Goal: Information Seeking & Learning: Stay updated

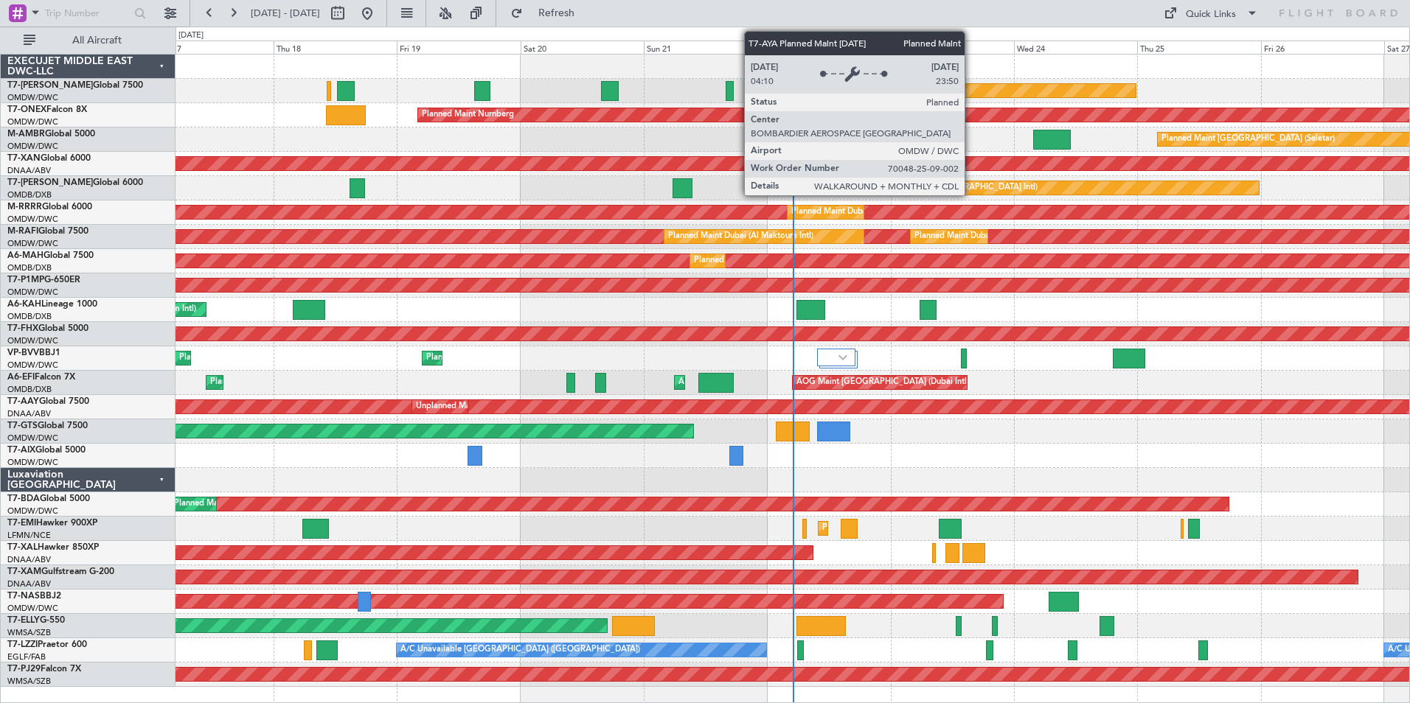
click at [971, 92] on div "Planned Maint Dubai (Al Maktoum Intl)" at bounding box center [961, 90] width 346 height 13
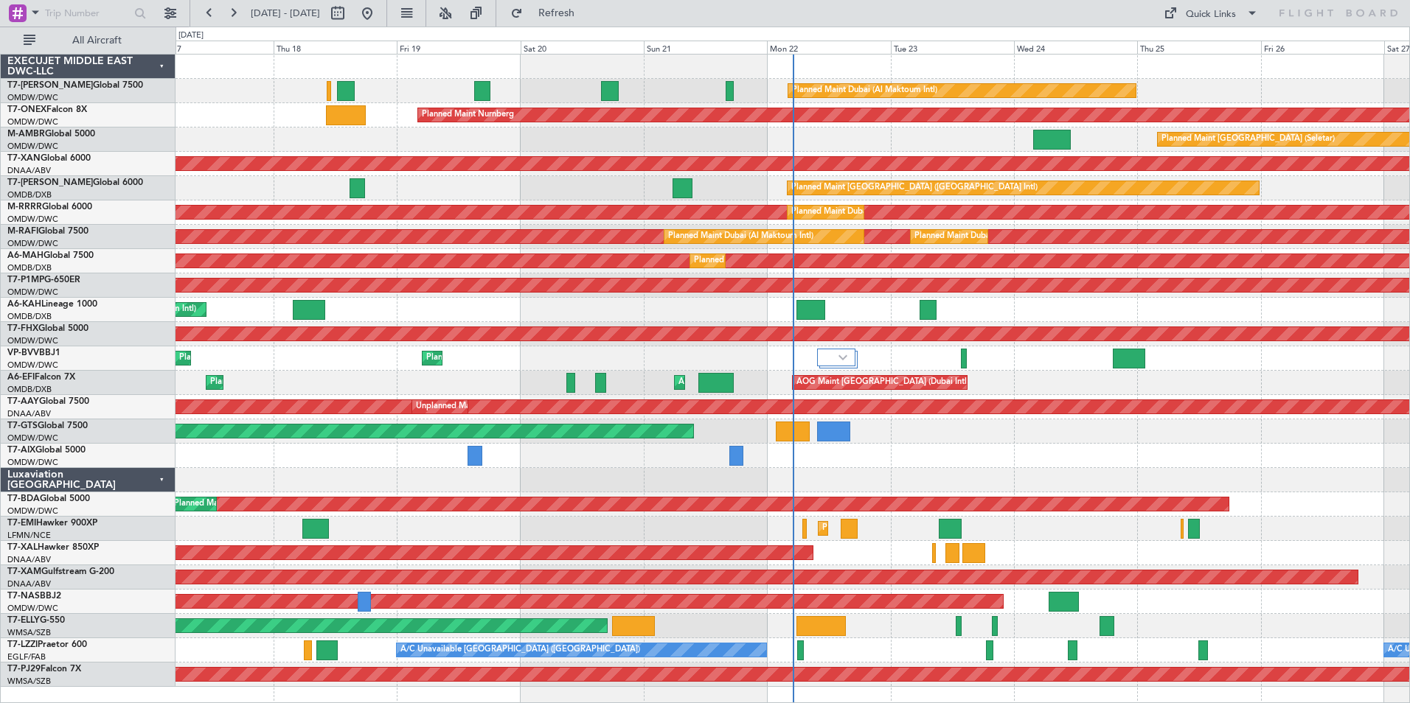
click at [239, 80] on div "Planned Maint Dubai (Al Maktoum Intl)" at bounding box center [791, 91] width 1233 height 24
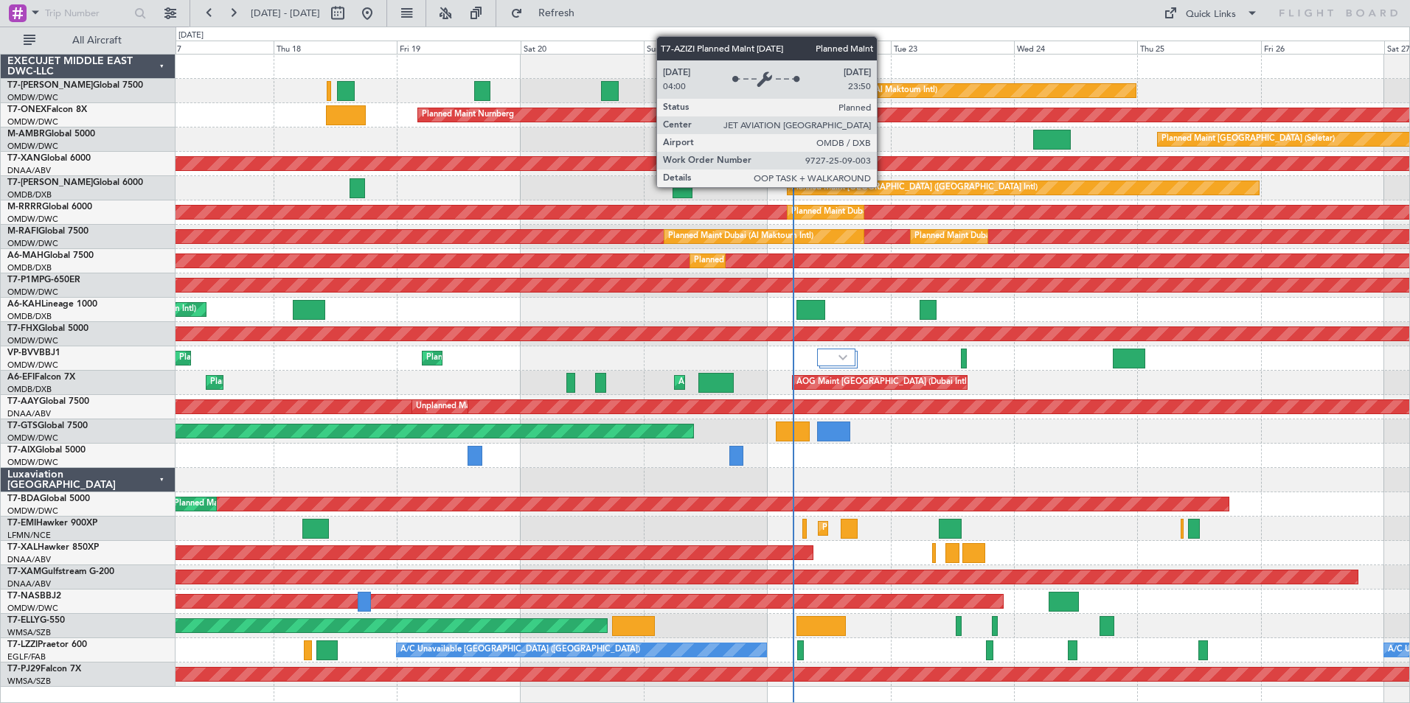
click at [883, 187] on div "Planned Maint [GEOGRAPHIC_DATA] ([GEOGRAPHIC_DATA] Intl)" at bounding box center [914, 188] width 246 height 22
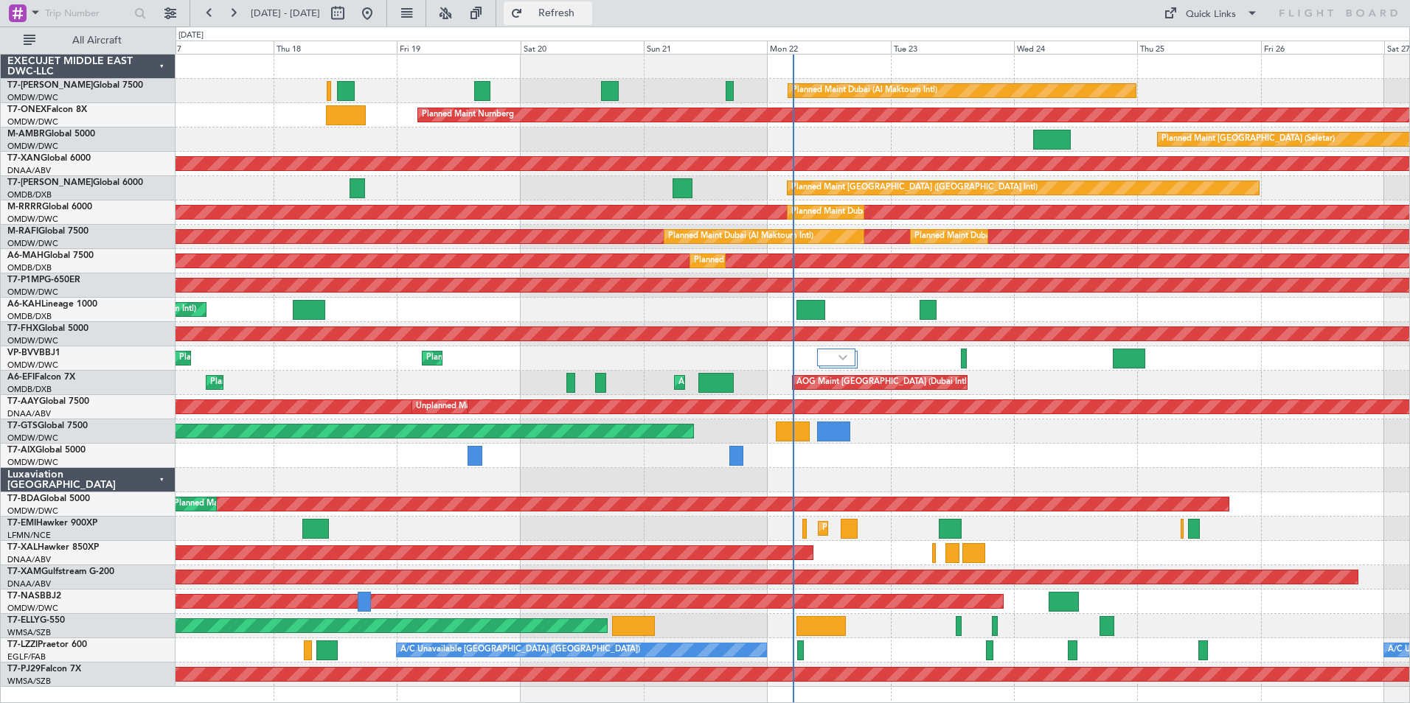
click at [574, 8] on span "Refresh" at bounding box center [557, 13] width 62 height 10
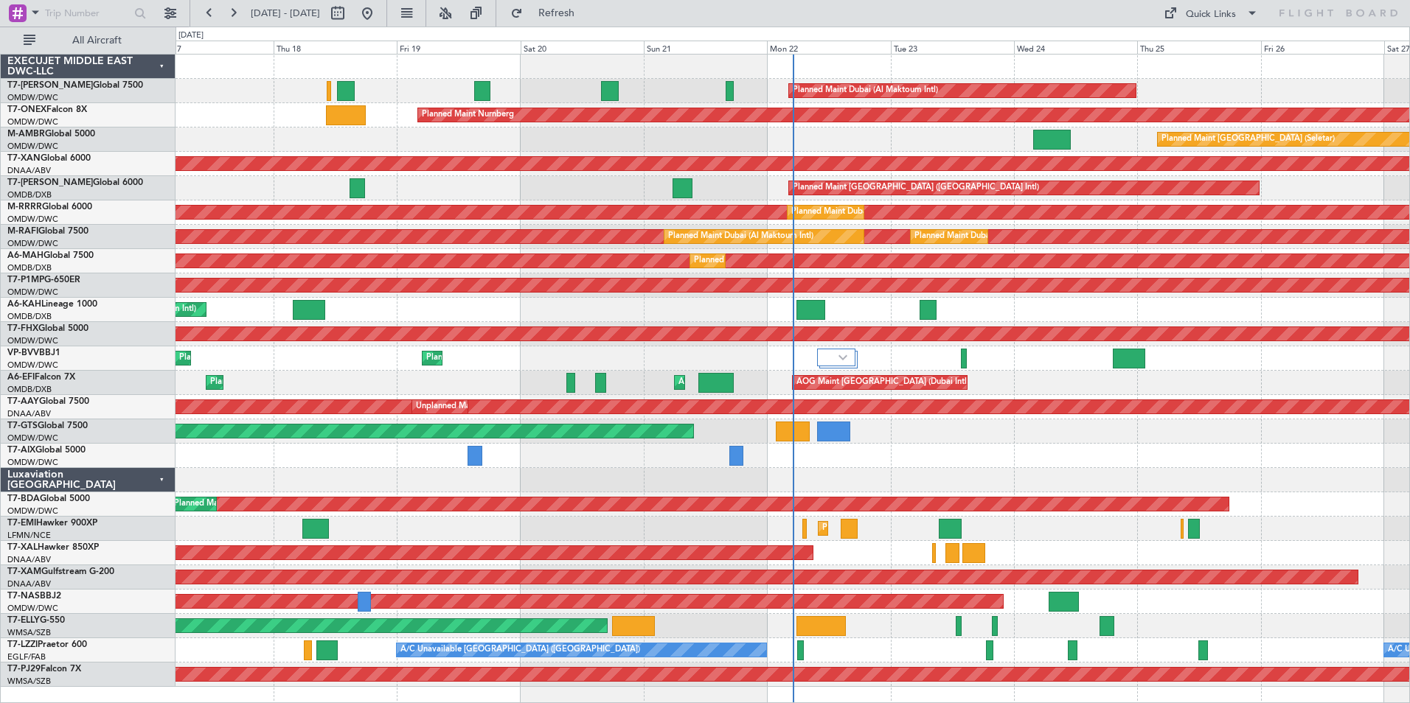
click at [552, 133] on div "Planned Maint [GEOGRAPHIC_DATA] (Seletar)" at bounding box center [791, 140] width 1233 height 24
click at [339, 363] on div "Planned Maint Dubai (Al Maktoum Intl) Planned Maint [GEOGRAPHIC_DATA] (Al Makto…" at bounding box center [791, 358] width 1233 height 24
